Goal: Task Accomplishment & Management: Complete application form

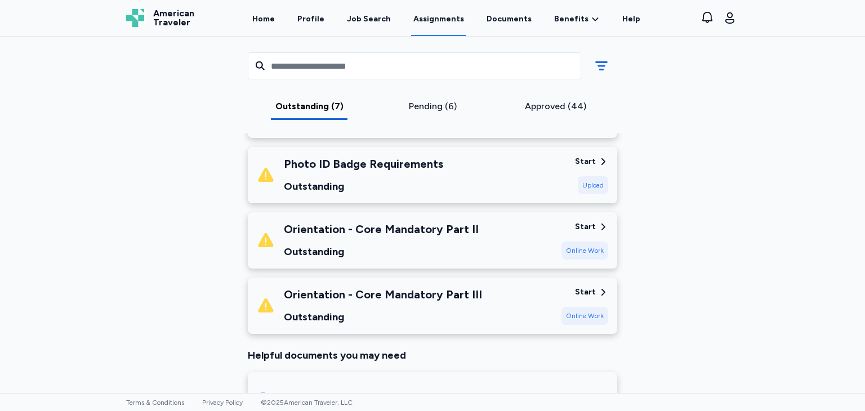
scroll to position [427, 0]
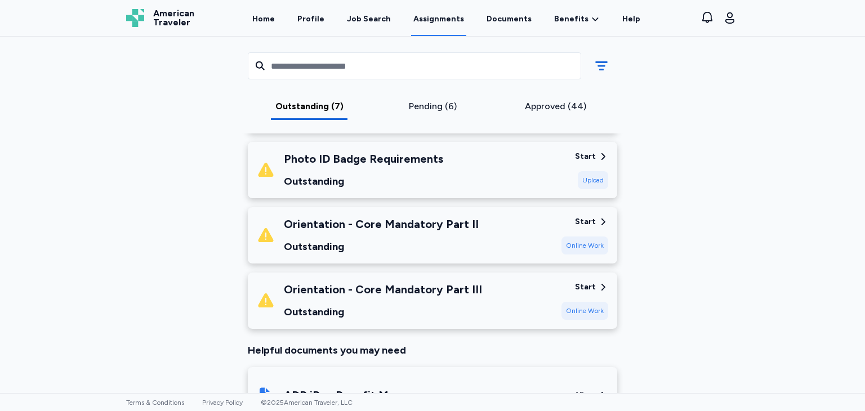
click at [577, 244] on div "Online Work" at bounding box center [584, 245] width 47 height 18
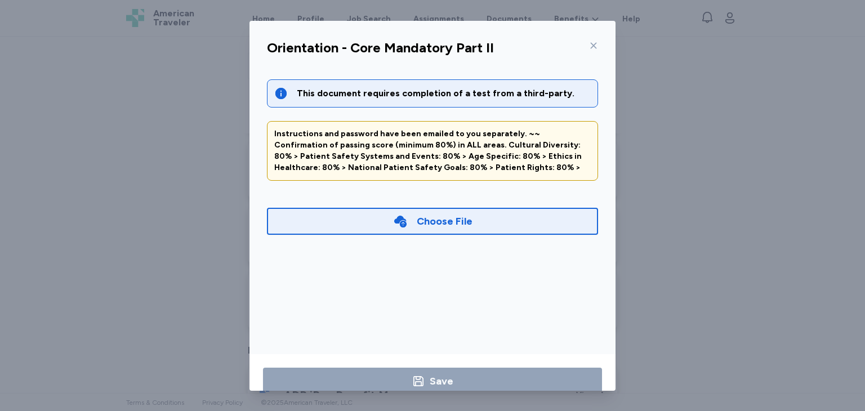
click at [524, 220] on div "Choose File" at bounding box center [432, 221] width 331 height 27
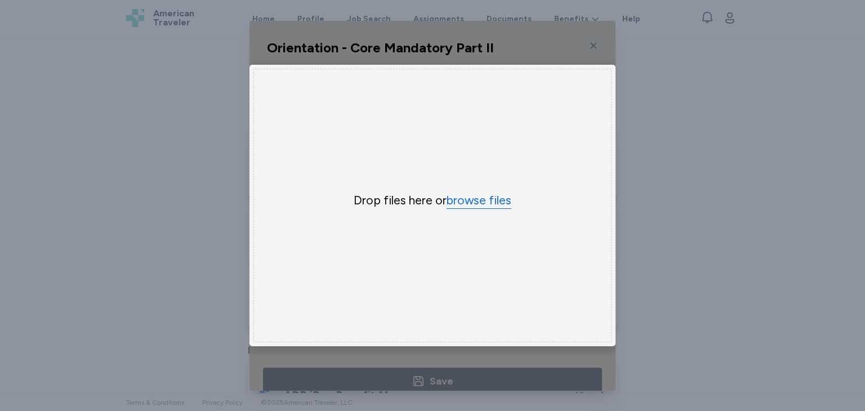
click at [476, 198] on button "browse files" at bounding box center [478, 200] width 65 height 16
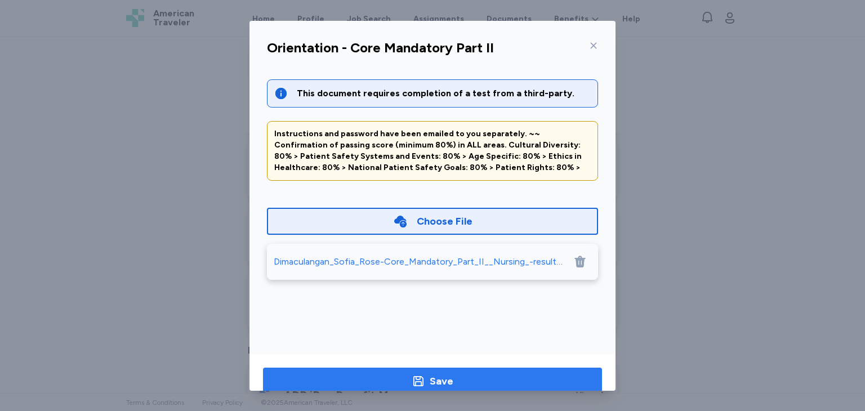
click at [446, 379] on div "Save" at bounding box center [441, 381] width 24 height 16
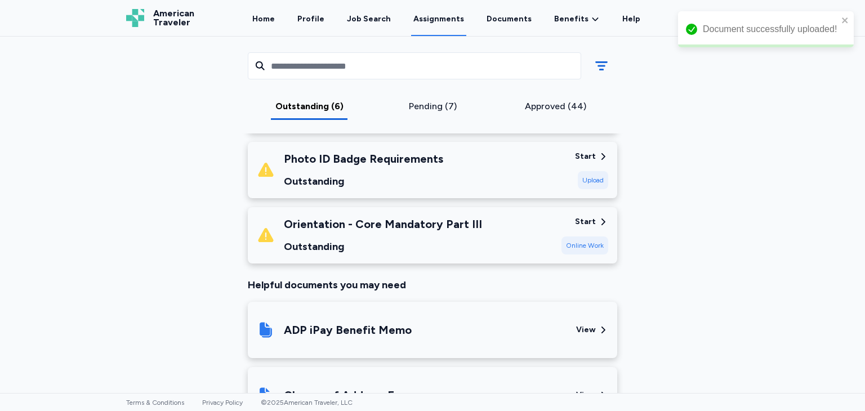
click at [597, 245] on div "Online Work" at bounding box center [584, 245] width 47 height 18
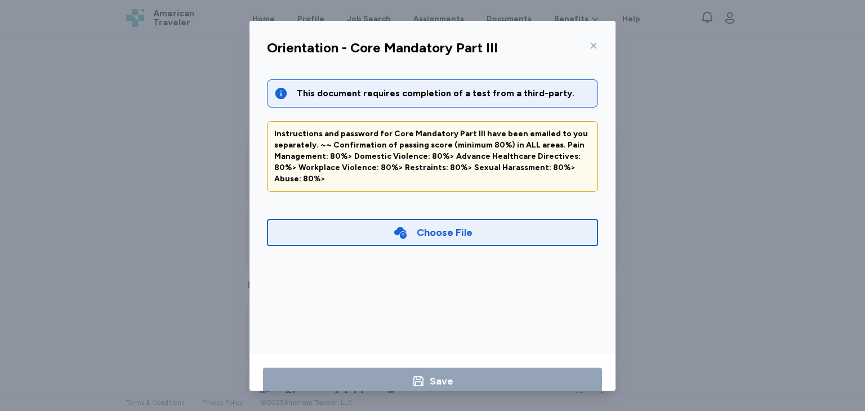
click at [418, 225] on div "Choose File" at bounding box center [445, 233] width 56 height 16
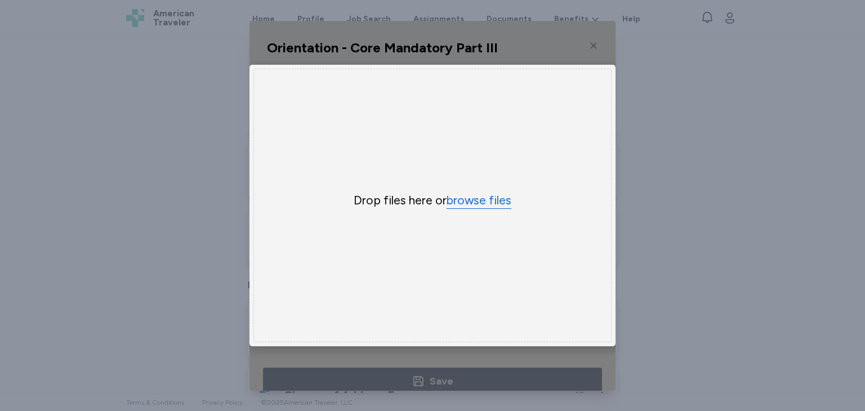
click at [453, 192] on button "browse files" at bounding box center [478, 200] width 65 height 16
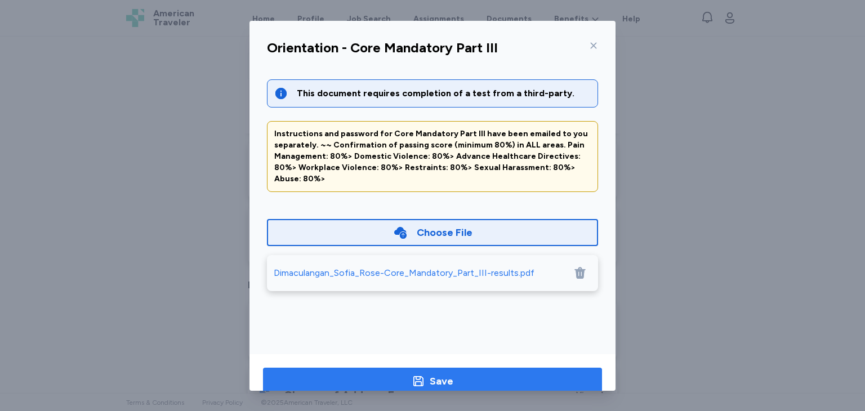
click at [464, 374] on span "Save" at bounding box center [432, 381] width 321 height 16
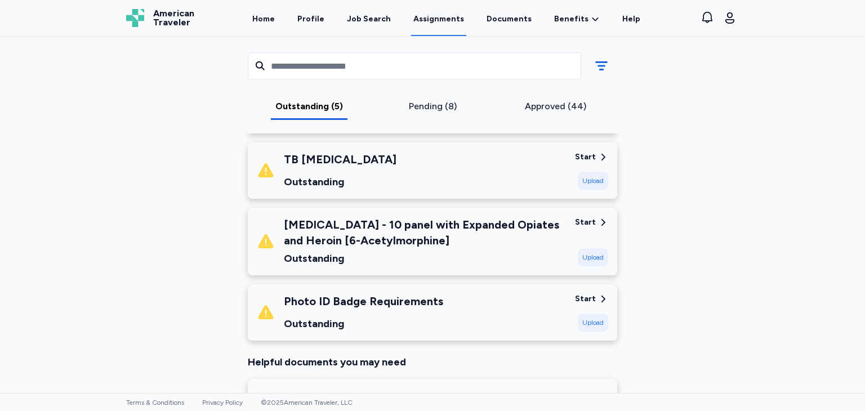
scroll to position [288, 0]
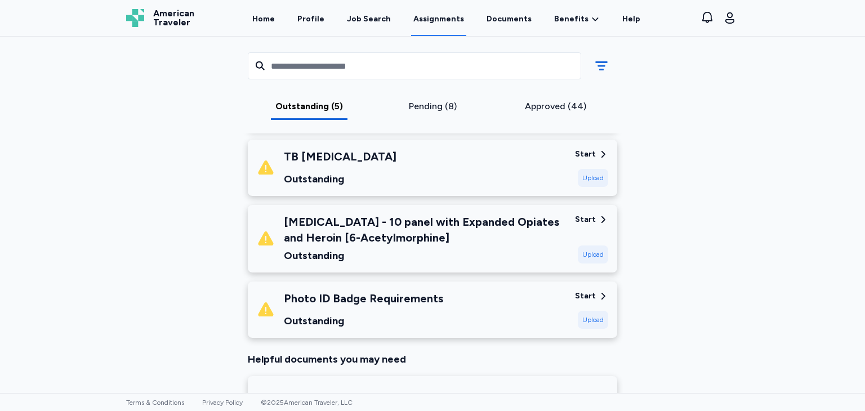
click at [585, 252] on div "Upload" at bounding box center [592, 254] width 30 height 18
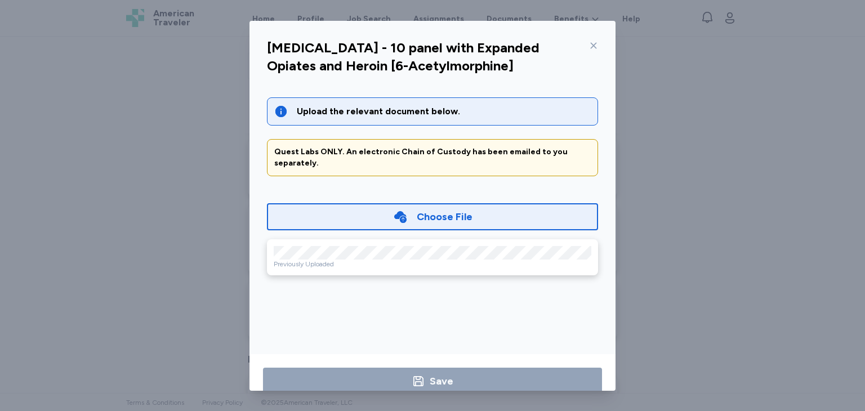
click at [591, 51] on div at bounding box center [591, 46] width 14 height 18
